Goal: Submit feedback/report problem: Submit feedback/report problem

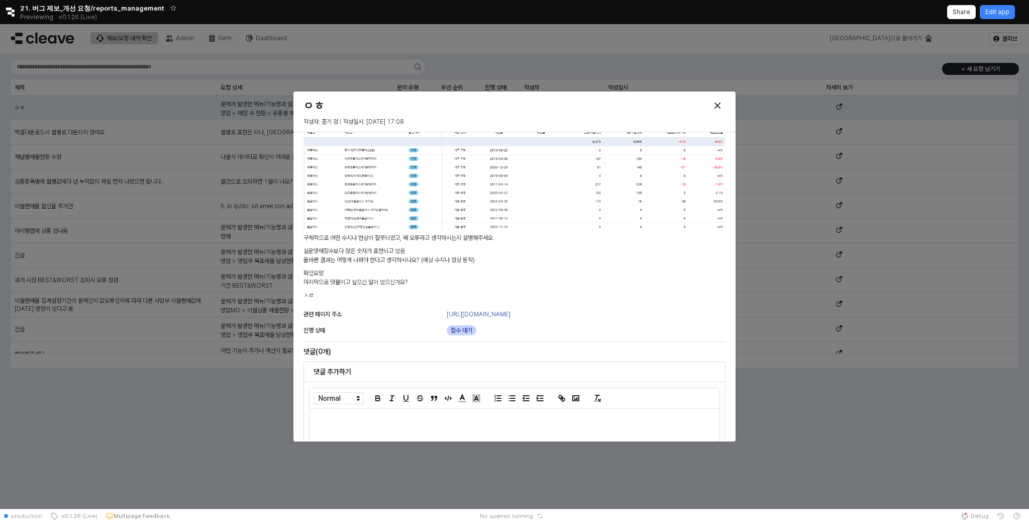
scroll to position [144, 0]
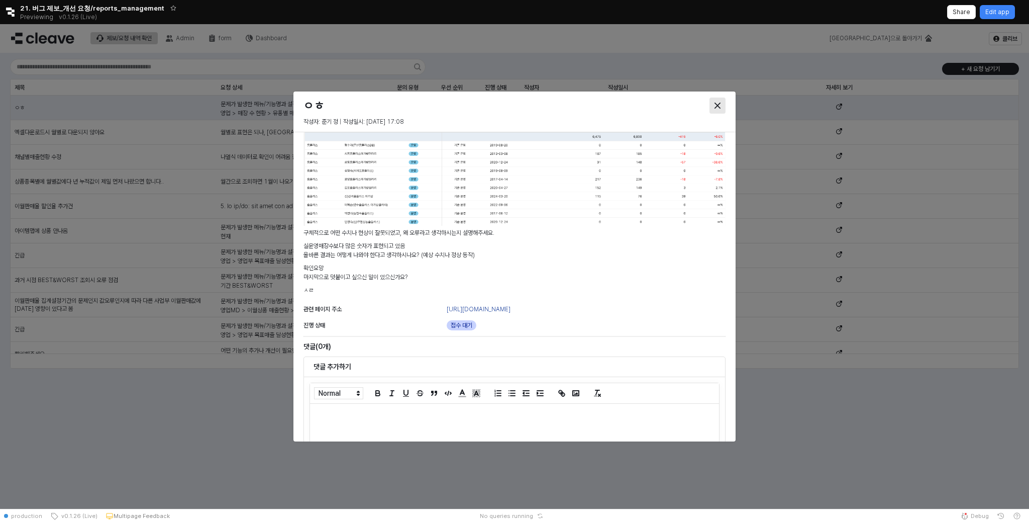
click at [725, 104] on div "Close" at bounding box center [717, 105] width 15 height 15
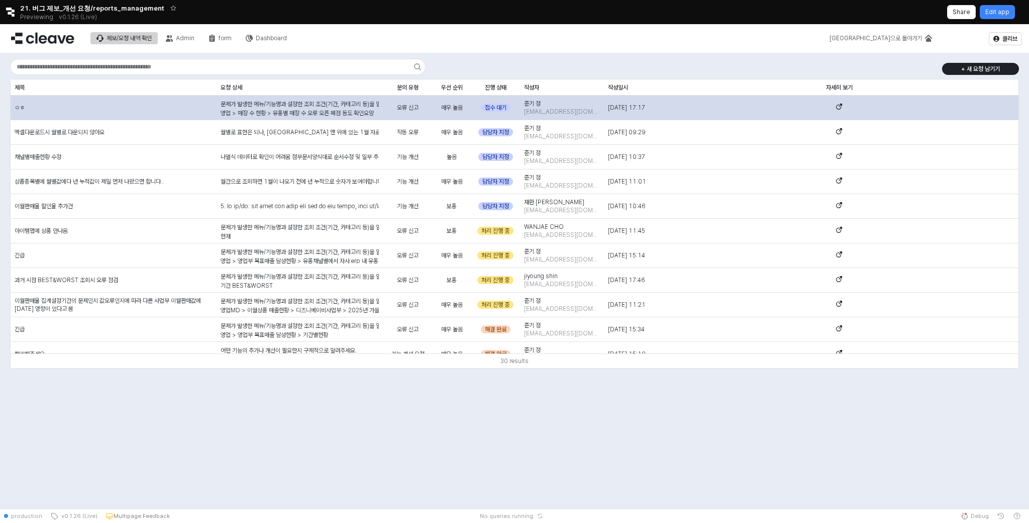
click at [294, 110] on p "영업 > 매장 수 현황 > 유통별 매장 수 오류 오픈 폐점 등도 확인요망" at bounding box center [300, 113] width 158 height 9
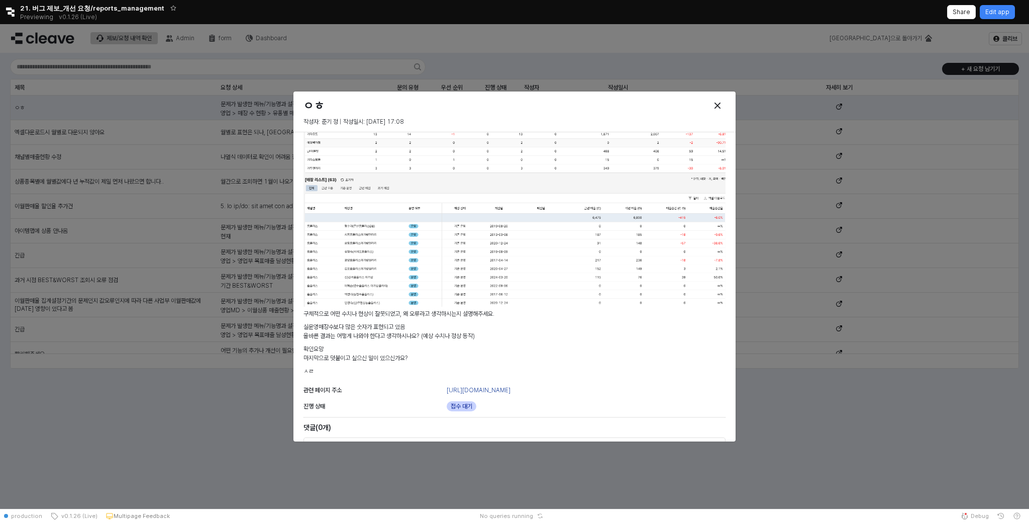
scroll to position [36, 0]
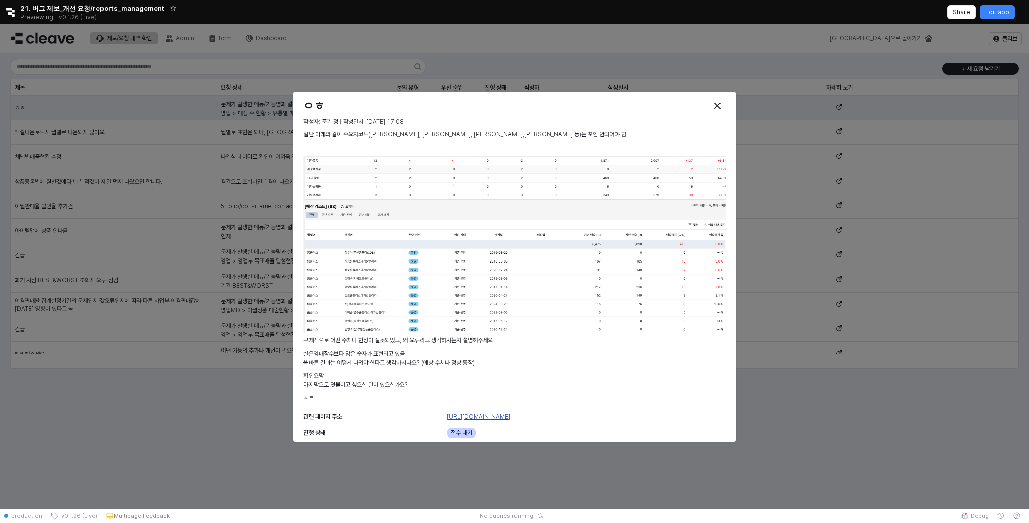
click at [493, 417] on link "https://agabang.cleave.work/app/sales-shop-count" at bounding box center [479, 416] width 64 height 7
click at [89, 84] on div "ㅇㅎ 작성자: 준기 정 | 작성일시: 2025-08-27 17:08 문제가 발생한 메뉴/기능명과 설정한 조회 조건(기간, 카테고리 등)을 알려…" at bounding box center [514, 266] width 1029 height 484
click at [723, 96] on div at bounding box center [676, 105] width 108 height 20
click at [723, 102] on div "Close" at bounding box center [717, 105] width 15 height 15
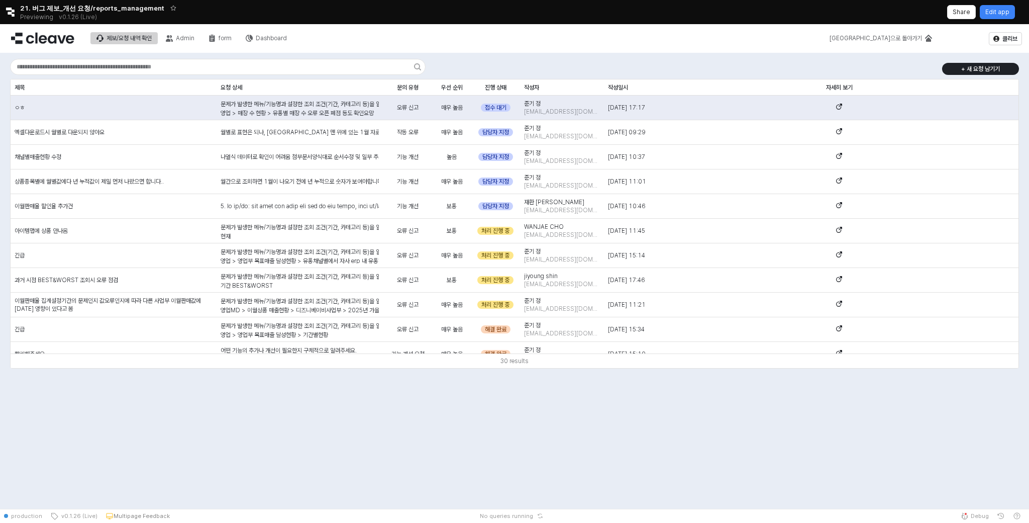
click at [11, 11] on icon "Retool logo" at bounding box center [10, 12] width 9 height 9
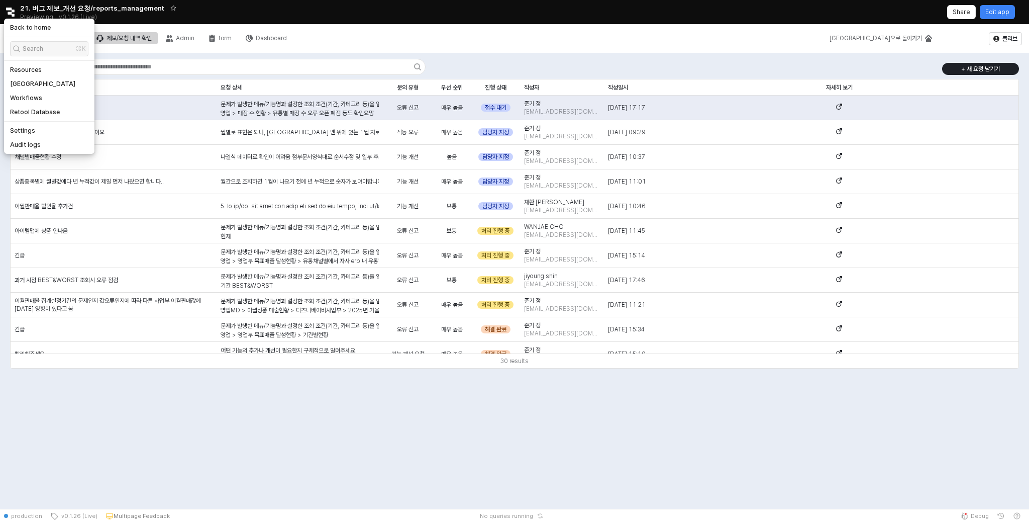
click at [24, 31] on h5 "Back to home" at bounding box center [30, 28] width 41 height 8
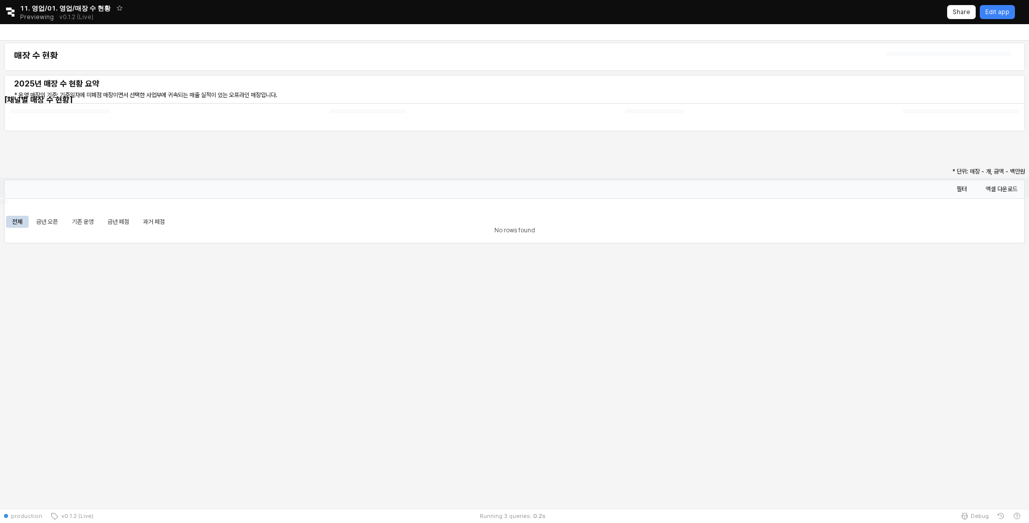
click at [1001, 4] on div "Retool logo 11. 영업/01. 영업/매장 수 현황 Previewing v0.1.2 (Live) Share Edit app" at bounding box center [514, 12] width 1029 height 24
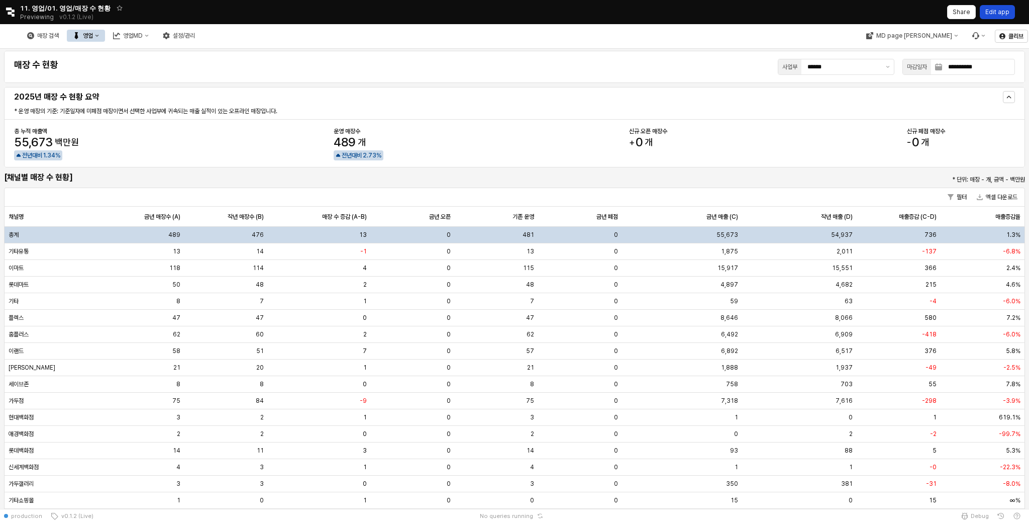
click at [1004, 8] on div "Edit app" at bounding box center [997, 12] width 24 height 13
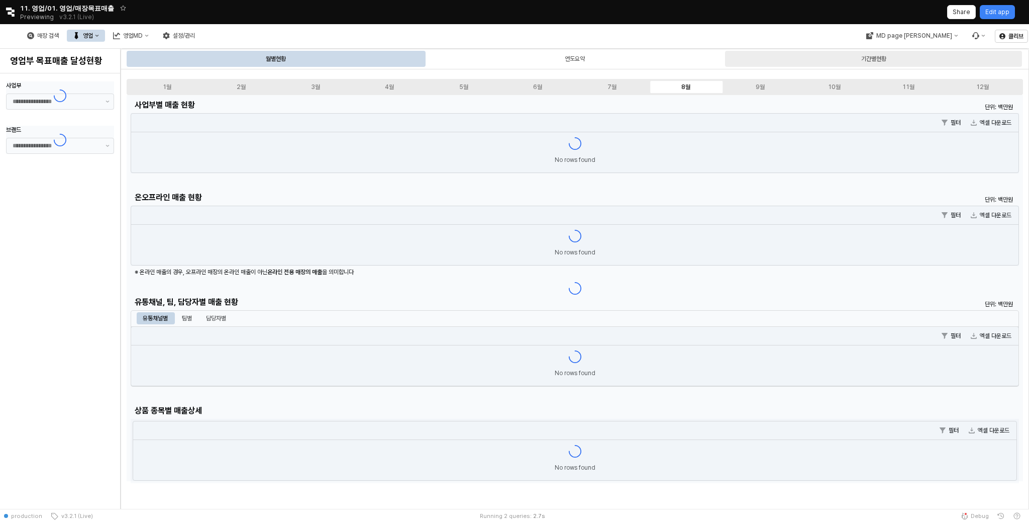
click at [907, 56] on div "기간별현황" at bounding box center [873, 59] width 297 height 16
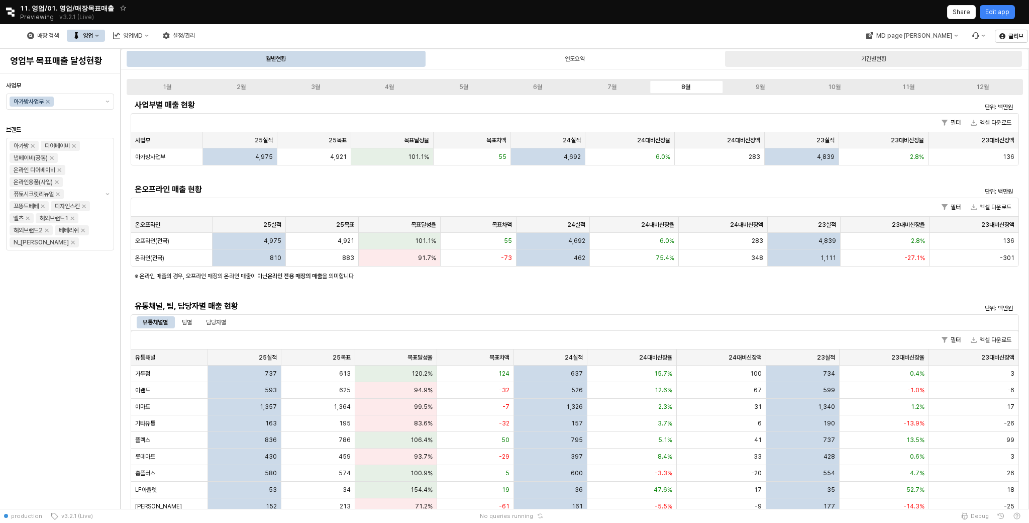
click at [874, 61] on div "기간별현황" at bounding box center [873, 59] width 25 height 12
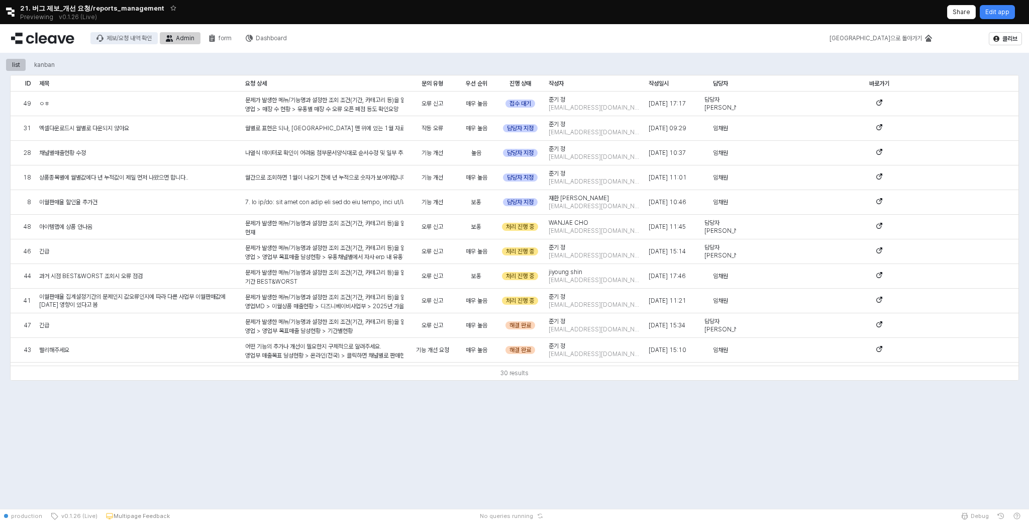
click at [126, 35] on div "제보/요청 내역 확인" at bounding box center [129, 38] width 45 height 7
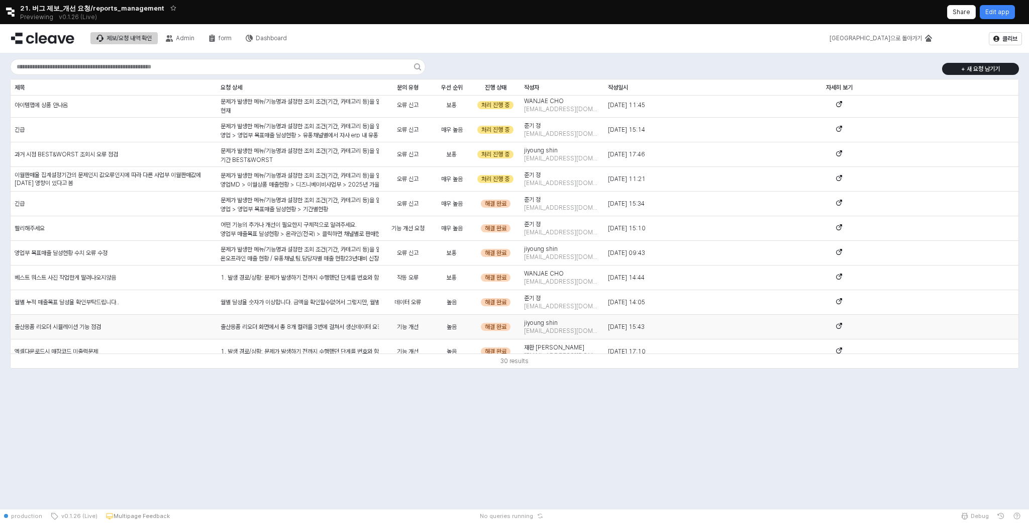
scroll to position [126, 0]
click at [179, 39] on div "Admin" at bounding box center [185, 38] width 19 height 7
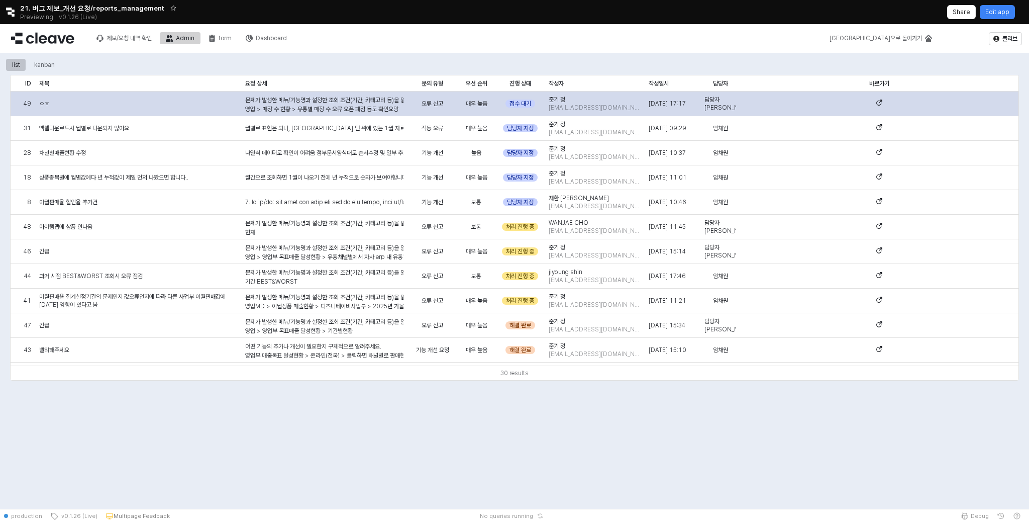
click at [210, 103] on div "ㅇㅎ" at bounding box center [138, 103] width 206 height 25
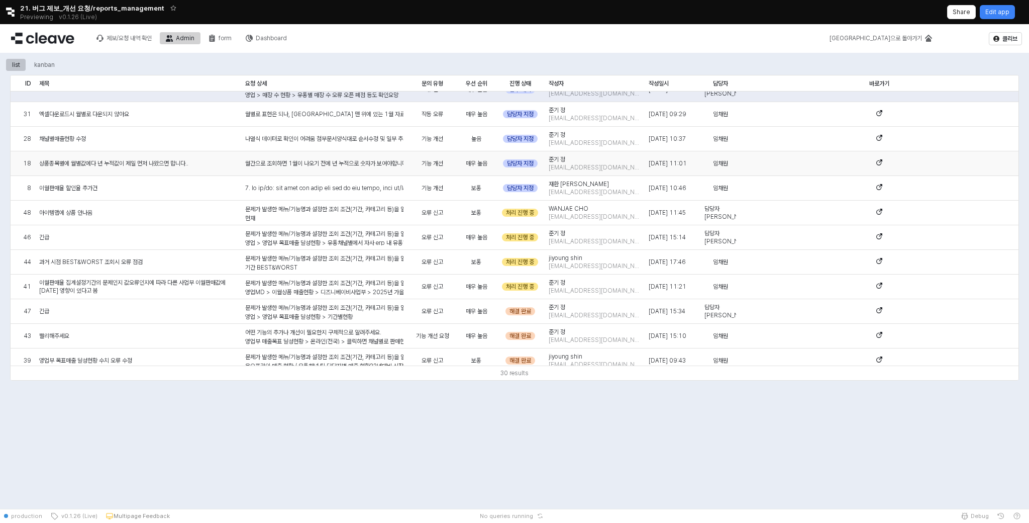
scroll to position [18, 0]
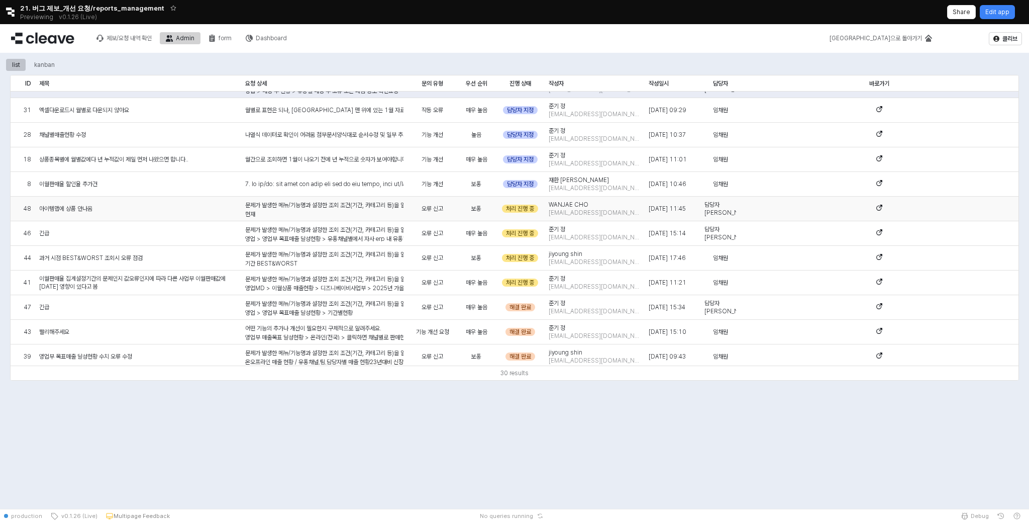
click at [439, 202] on div "오류 신고" at bounding box center [433, 208] width 50 height 25
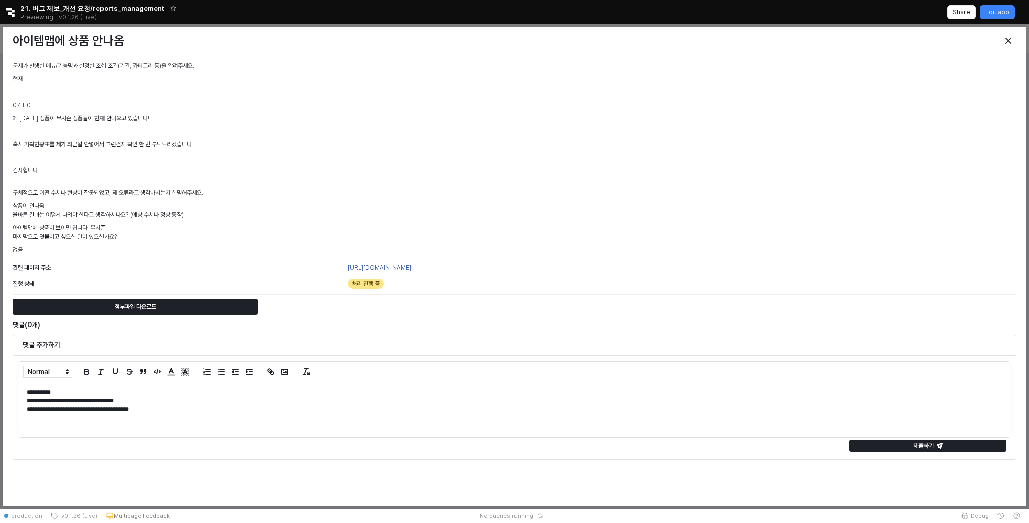
click at [110, 412] on p "**********" at bounding box center [515, 409] width 976 height 9
click at [915, 447] on p "제출하기" at bounding box center [924, 445] width 20 height 8
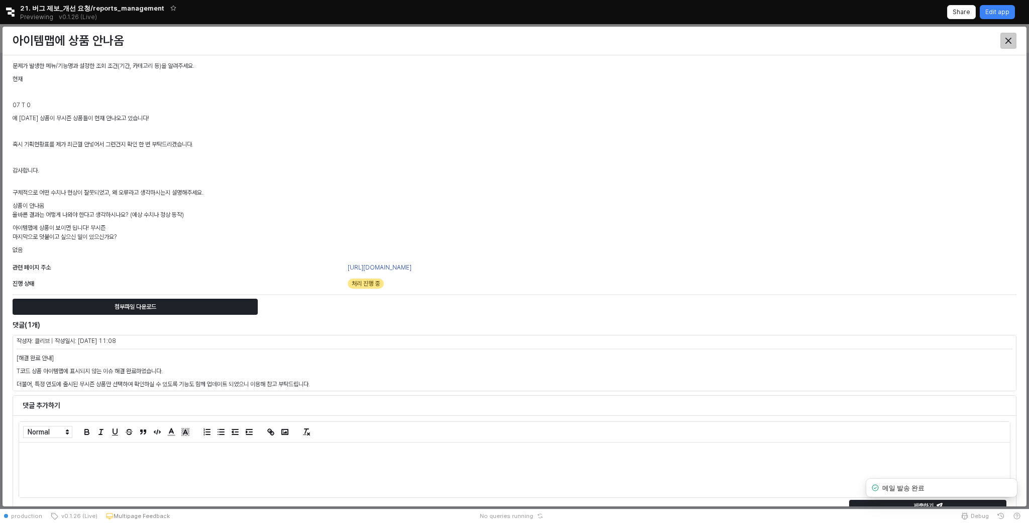
click at [1009, 39] on icon "Close" at bounding box center [1009, 41] width 6 height 6
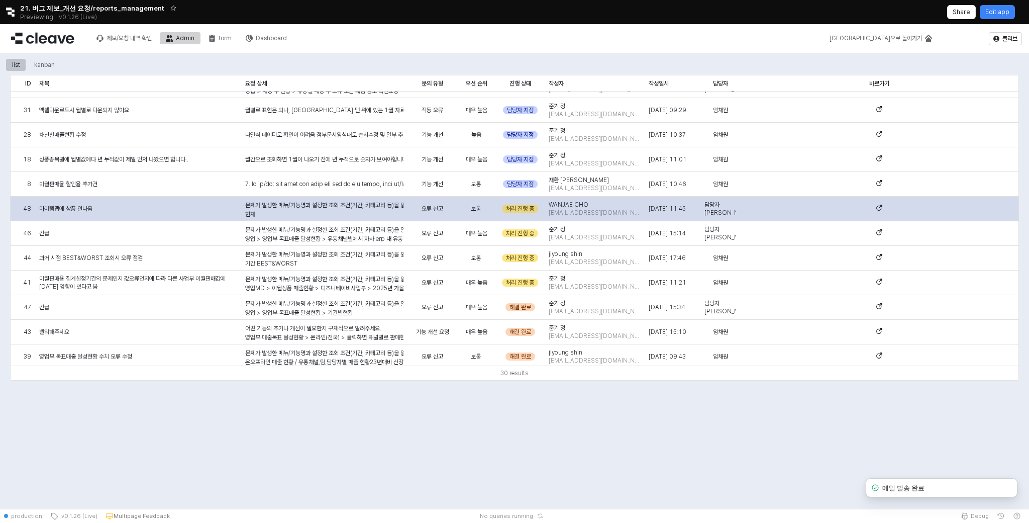
click at [529, 212] on div "처리 진행 중" at bounding box center [520, 209] width 36 height 8
click at [529, 209] on div "처리 진행 중" at bounding box center [520, 209] width 36 height 8
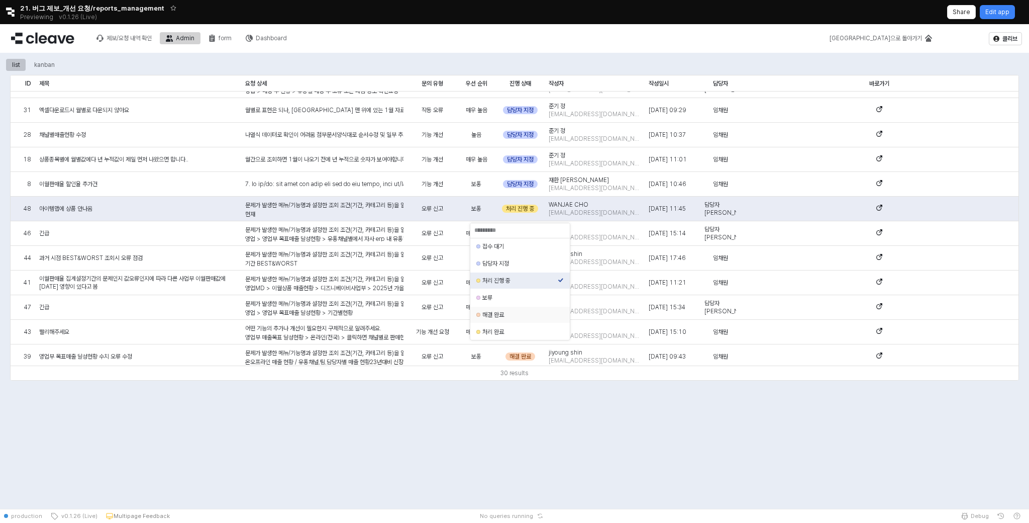
click at [486, 319] on div "해결 완료" at bounding box center [519, 315] width 75 height 8
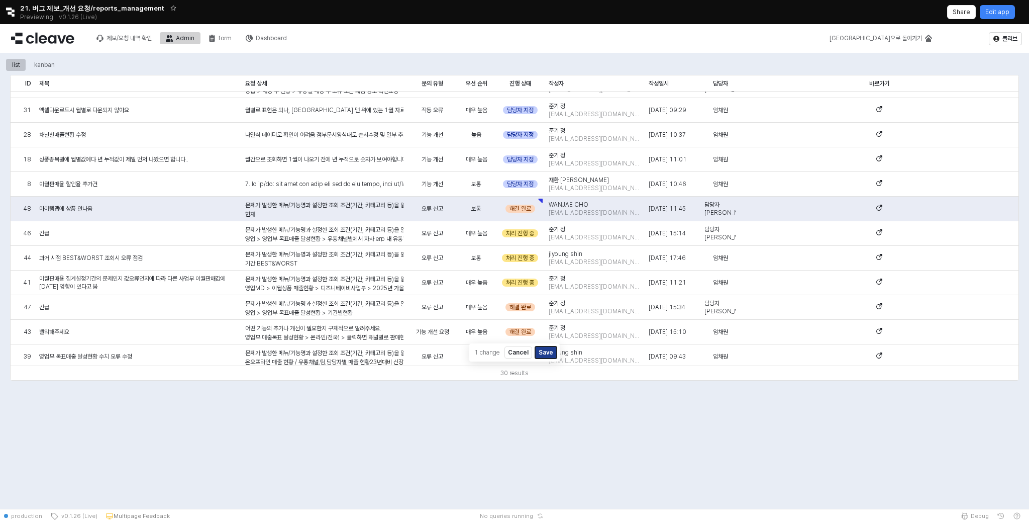
click at [551, 351] on button "Save" at bounding box center [546, 352] width 22 height 12
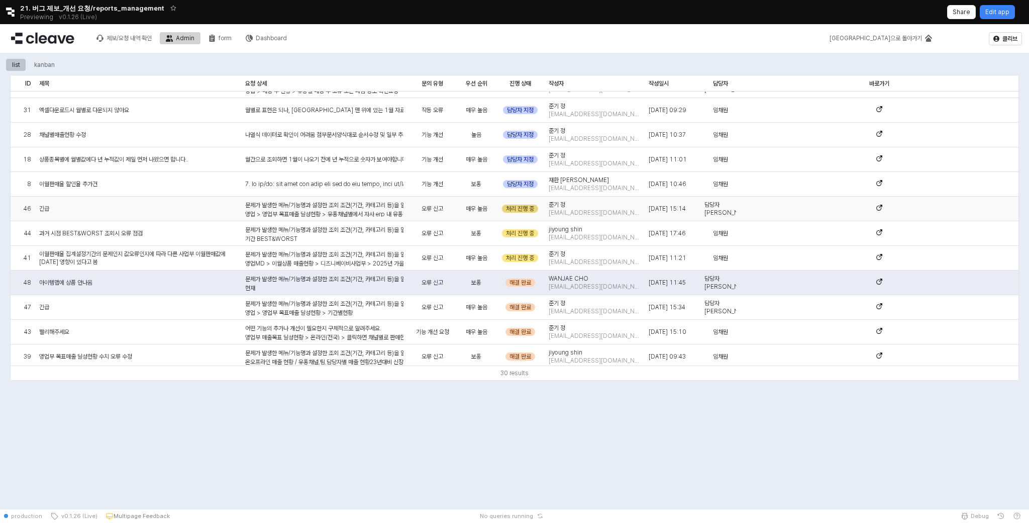
click at [519, 206] on div "처리 진행 중" at bounding box center [520, 209] width 36 height 8
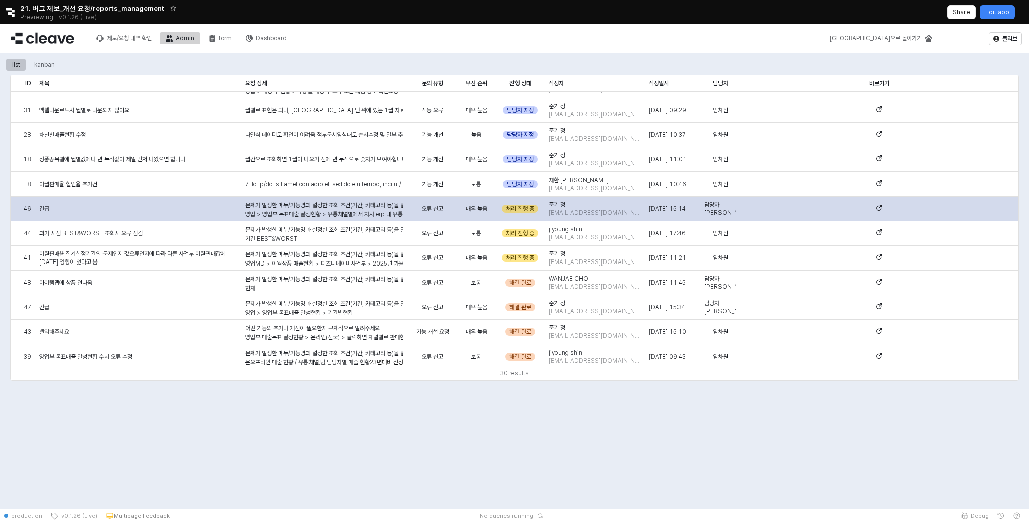
click at [529, 210] on div "처리 진행 중" at bounding box center [520, 209] width 36 height 8
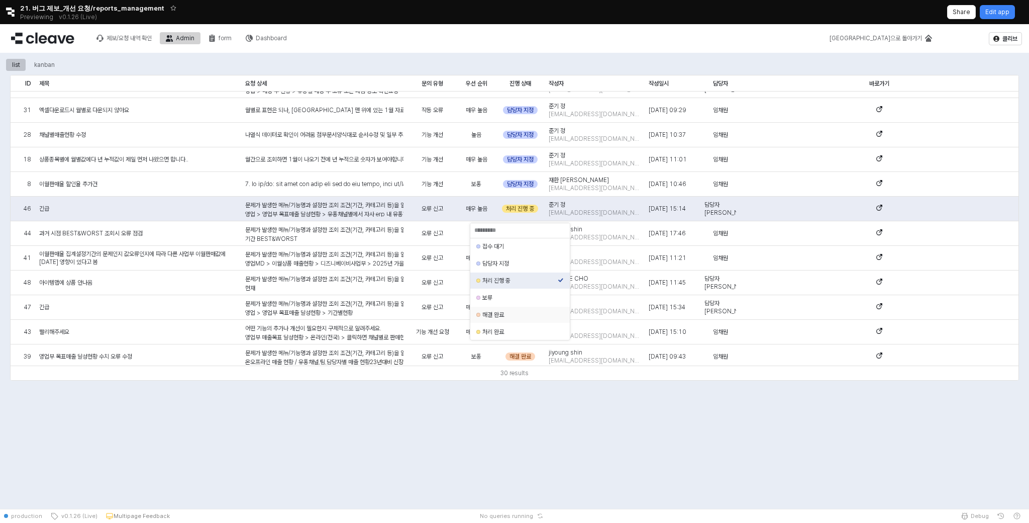
click at [516, 316] on div "해결 완료" at bounding box center [519, 315] width 75 height 8
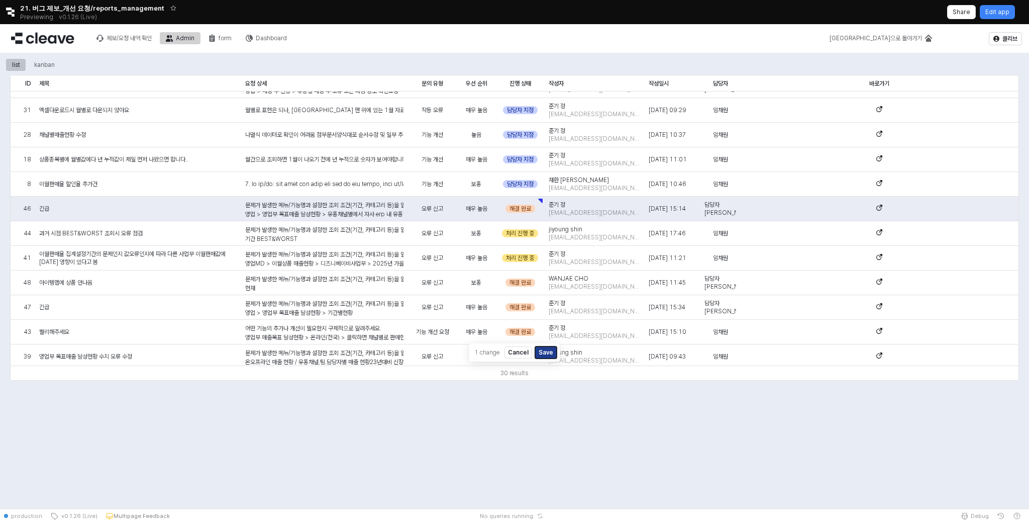
click at [545, 354] on button "Save" at bounding box center [546, 352] width 22 height 12
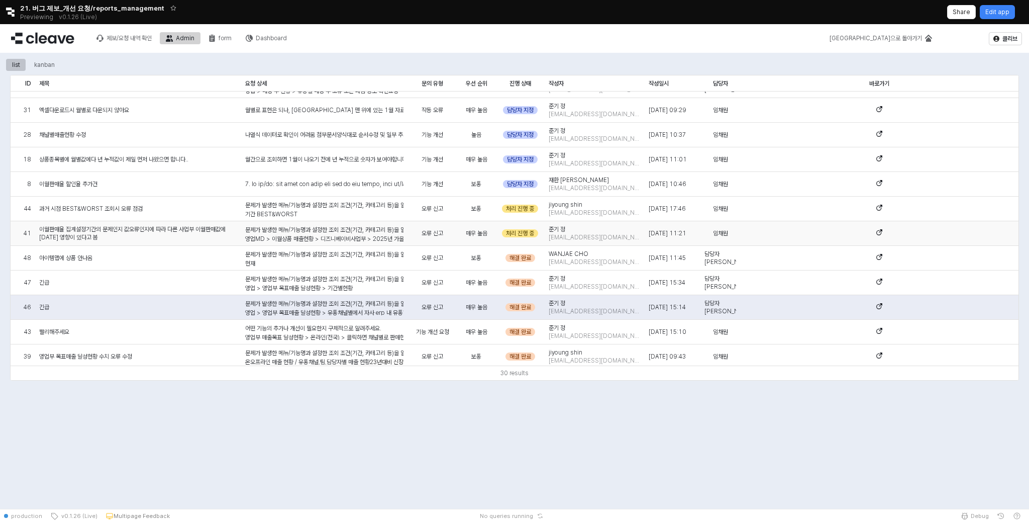
scroll to position [0, 0]
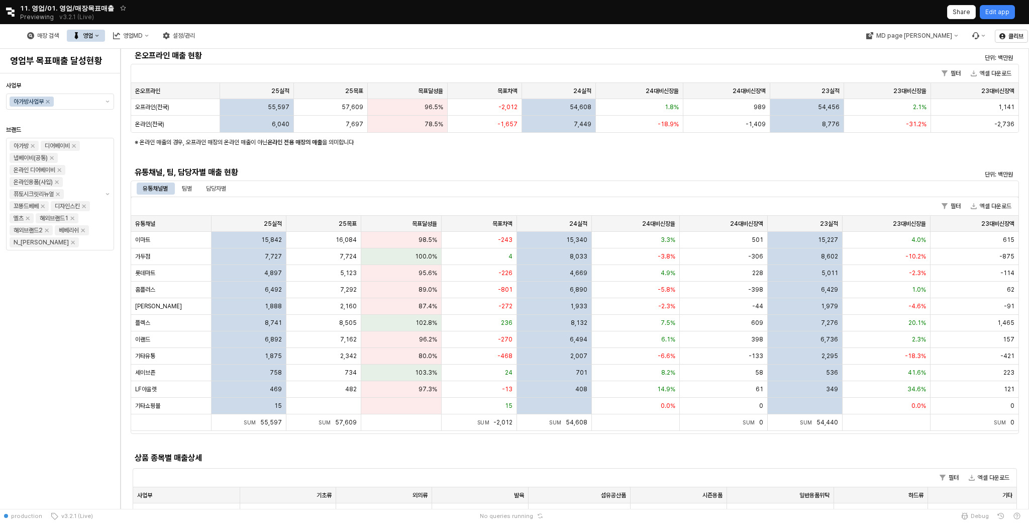
scroll to position [137, 0]
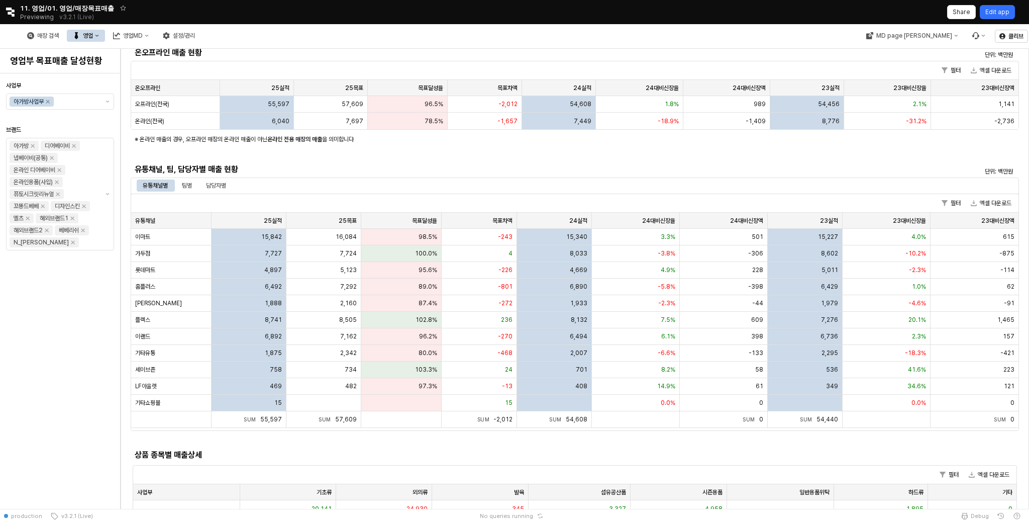
click at [992, 9] on p "Edit app" at bounding box center [997, 12] width 24 height 8
